Goal: Navigation & Orientation: Find specific page/section

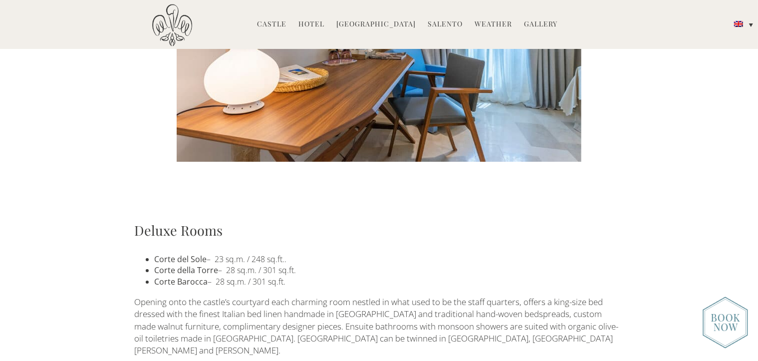
scroll to position [549, 0]
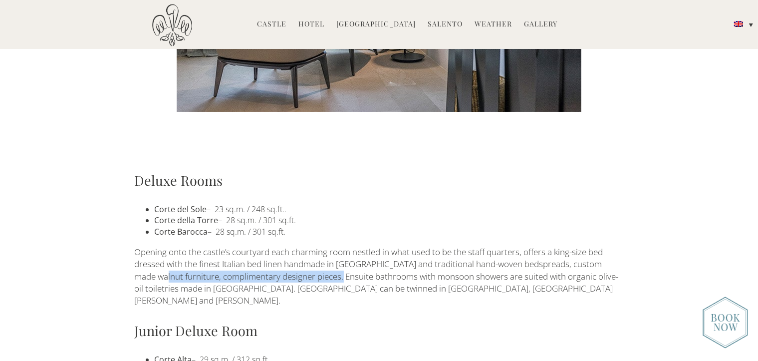
drag, startPoint x: 156, startPoint y: 278, endPoint x: 335, endPoint y: 275, distance: 179.2
click at [335, 275] on p "Opening onto the castle’s courtyard each charming room nestled in what used to …" at bounding box center [379, 276] width 489 height 60
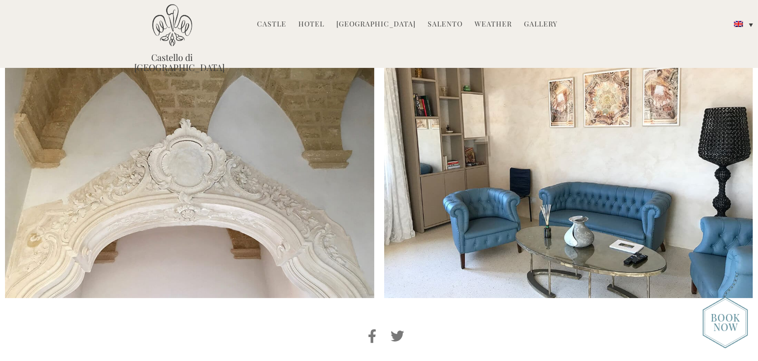
scroll to position [2350, 0]
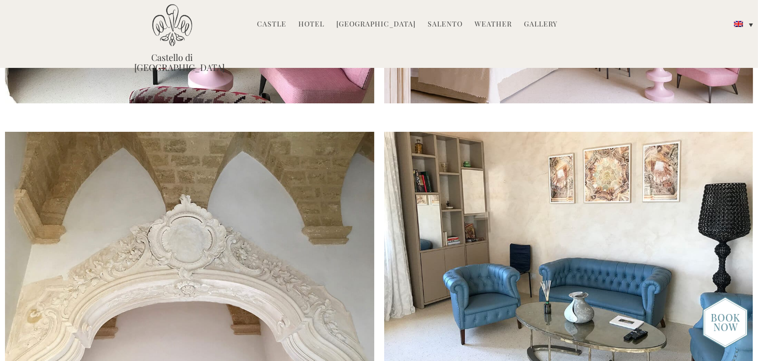
click at [375, 26] on link "[GEOGRAPHIC_DATA]" at bounding box center [375, 24] width 79 height 11
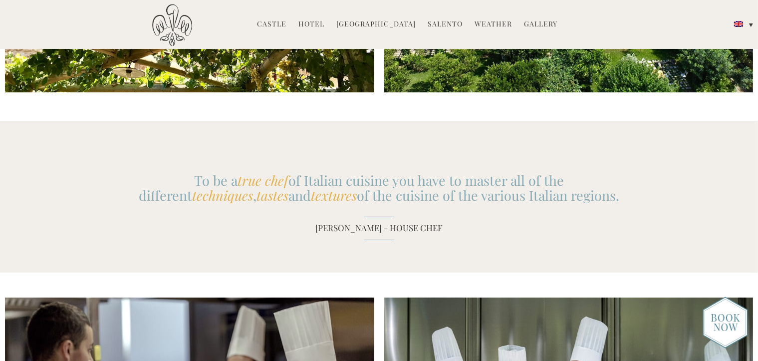
scroll to position [1997, 0]
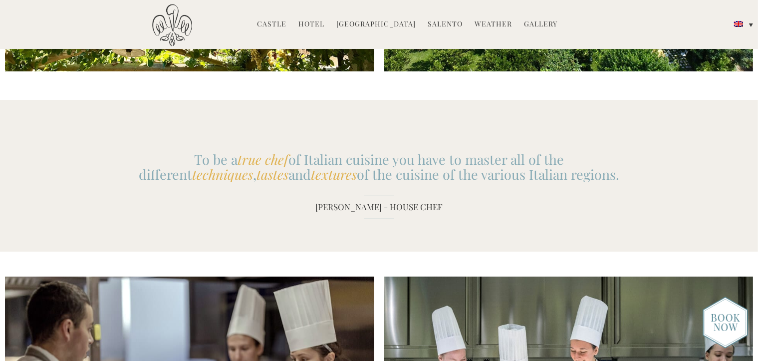
click at [525, 25] on link "Gallery" at bounding box center [540, 24] width 33 height 11
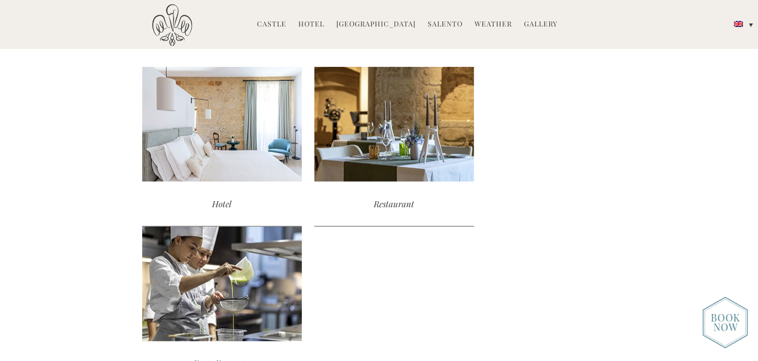
scroll to position [1148, 0]
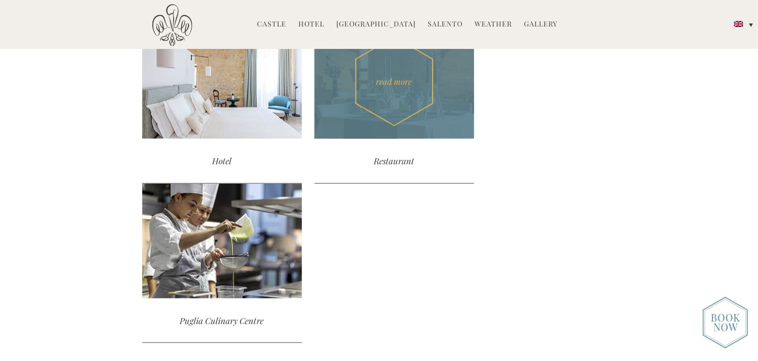
click at [391, 154] on div "Restaurant" at bounding box center [395, 161] width 160 height 44
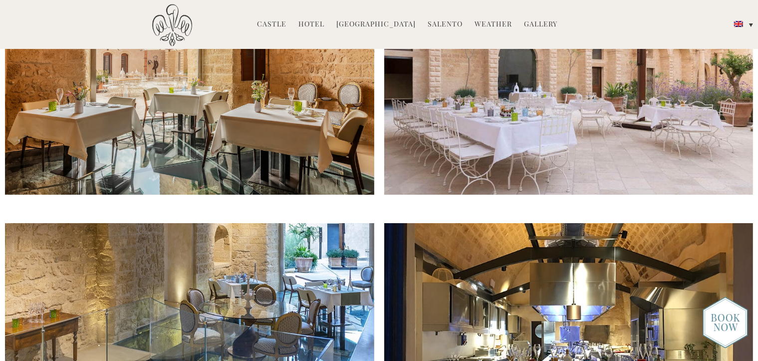
scroll to position [649, 0]
